Goal: Task Accomplishment & Management: Manage account settings

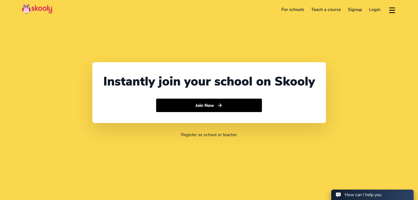
click at [377, 8] on link "Login" at bounding box center [374, 9] width 18 height 9
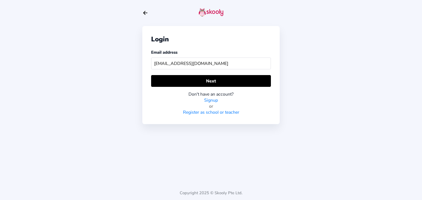
type input "smani.mhjc@gmail.com"
